Goal: Information Seeking & Learning: Learn about a topic

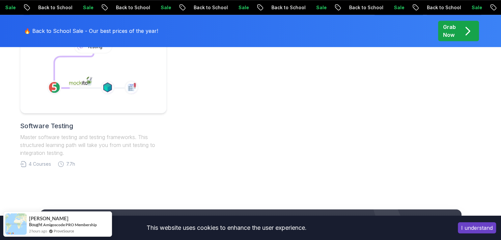
scroll to position [506, 0]
click at [350, 67] on body "Sale Back to School Sale Back to School Sale Back to School Sale Back to School…" at bounding box center [250, 7] width 501 height 1026
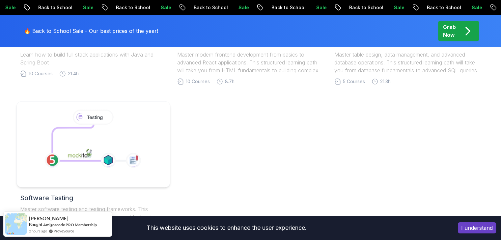
scroll to position [431, 0]
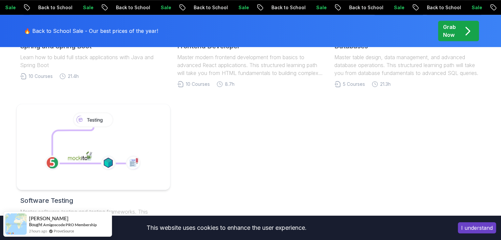
click at [125, 129] on icon at bounding box center [92, 144] width 113 height 68
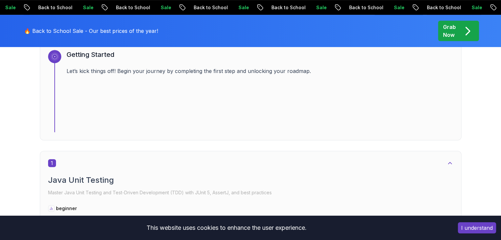
scroll to position [164, 0]
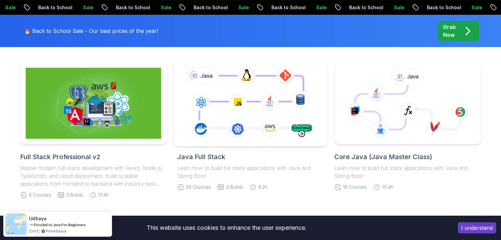
scroll to position [198, 0]
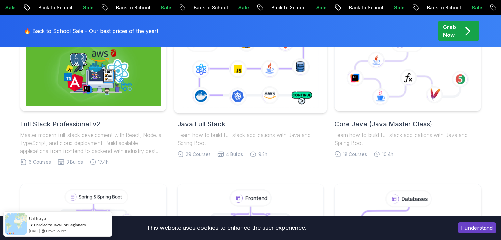
click at [238, 92] on icon at bounding box center [250, 70] width 139 height 77
click at [186, 72] on icon at bounding box center [250, 70] width 139 height 77
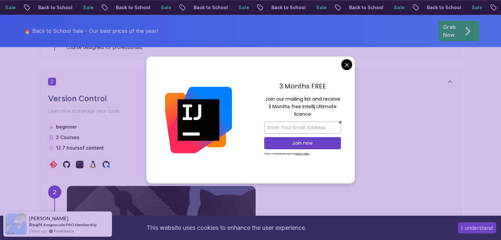
scroll to position [692, 0]
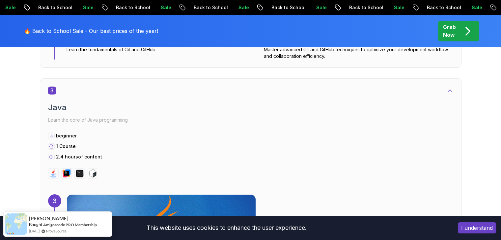
scroll to position [889, 0]
